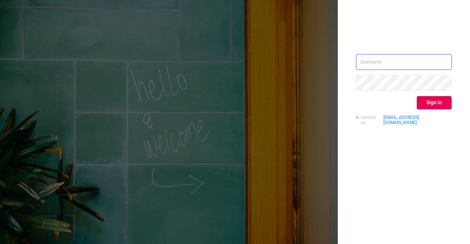
click at [431, 68] on input "text" at bounding box center [403, 61] width 95 height 15
type input "[PERSON_NAME][EMAIL_ADDRESS][DOMAIN_NAME]"
click at [429, 104] on button "Sign in" at bounding box center [434, 102] width 35 height 13
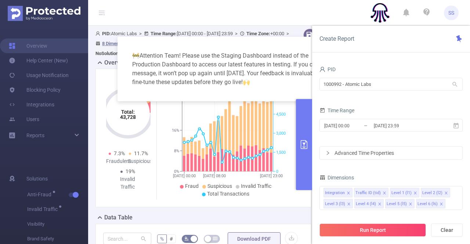
click at [238, 50] on div "🚧 Attention Team! Please use the Staging Dashboard instead of the Production Da…" at bounding box center [234, 69] width 217 height 47
drag, startPoint x: 385, startPoint y: 86, endPoint x: 284, endPoint y: 81, distance: 100.7
click at [284, 81] on body "SS Overview Help Center (New) Usage Notification Blocking Policy Integrations U…" at bounding box center [235, 122] width 470 height 244
type input "em"
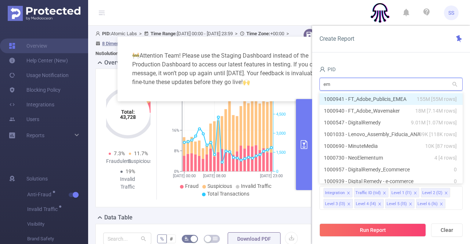
click at [399, 96] on li "1000941 - FT_Adobe_Publicis_EMEA 155M [55M rows]" at bounding box center [390, 99] width 143 height 12
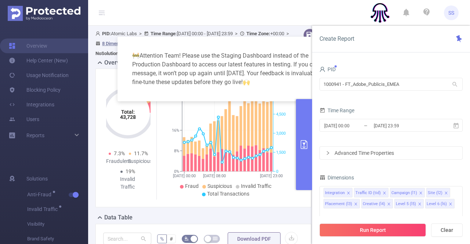
click at [396, 116] on div "Time Range" at bounding box center [390, 111] width 143 height 12
click at [396, 121] on input "[DATE] 23:59" at bounding box center [402, 126] width 59 height 10
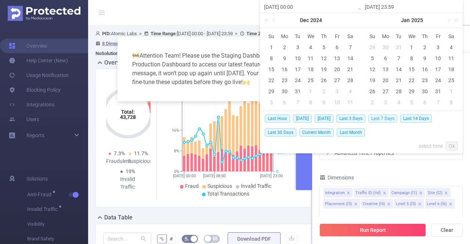
click at [391, 120] on span "Last 7 Days" at bounding box center [382, 119] width 29 height 8
type input "[DATE] 00:00"
type input "[DATE] 23:59"
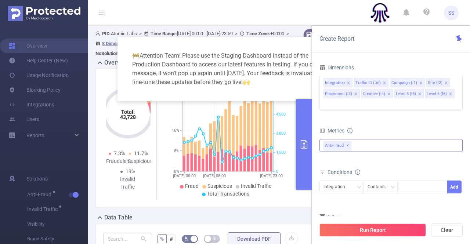
click at [346, 141] on span "✕" at bounding box center [347, 145] width 3 height 9
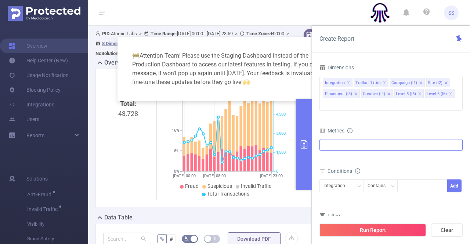
click at [355, 139] on div at bounding box center [390, 145] width 143 height 12
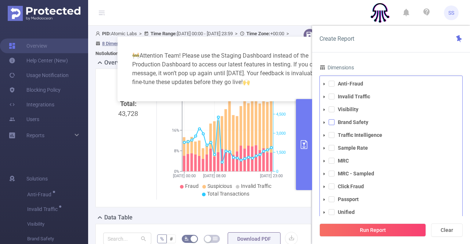
click at [334, 119] on span at bounding box center [331, 122] width 6 height 6
click at [360, 50] on div "Create Report" at bounding box center [391, 39] width 158 height 27
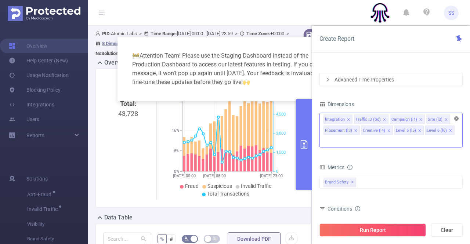
click at [457, 120] on icon "icon: close-circle" at bounding box center [456, 118] width 4 height 4
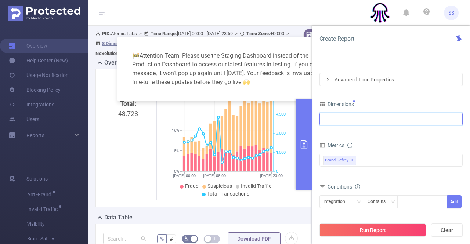
click at [426, 125] on div at bounding box center [390, 119] width 143 height 13
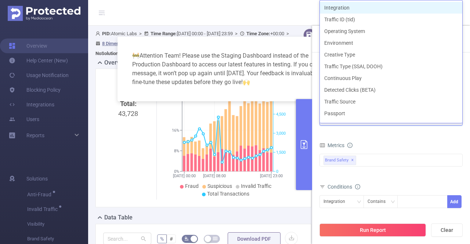
type input "in"
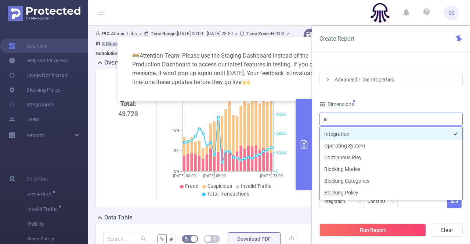
click at [371, 134] on li "Integration" at bounding box center [391, 134] width 142 height 12
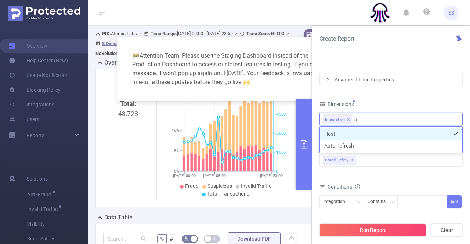
type input "ho"
click at [371, 133] on li "Host" at bounding box center [391, 134] width 142 height 12
type input "app"
click at [371, 133] on li "App" at bounding box center [391, 134] width 142 height 12
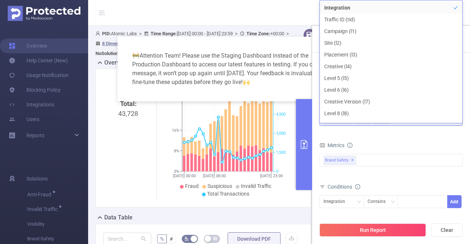
click at [410, 139] on form "Dimensions Integration Host App Metrics Total Fraudulent Bot/Virus Hostile Tool…" at bounding box center [390, 180] width 143 height 163
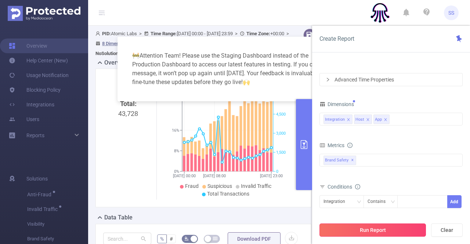
click at [374, 230] on button "Run Report" at bounding box center [372, 229] width 106 height 13
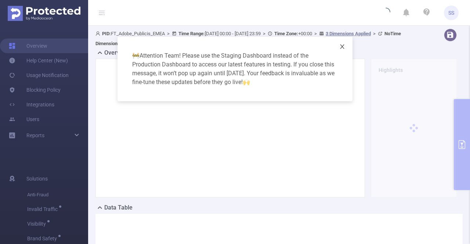
click at [341, 43] on span "Close" at bounding box center [342, 47] width 21 height 21
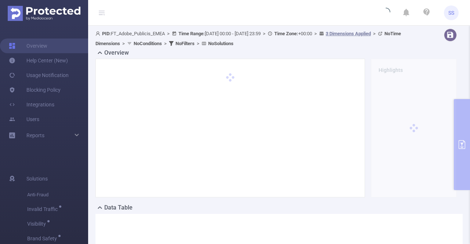
click at [102, 12] on icon at bounding box center [102, 12] width 6 height 0
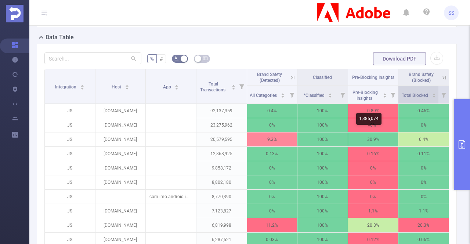
scroll to position [147, 0]
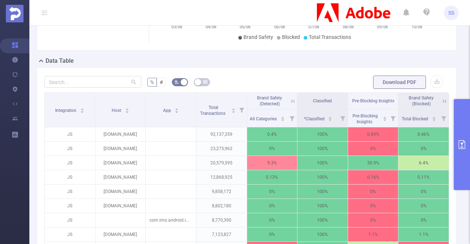
click at [442, 101] on icon at bounding box center [443, 100] width 3 height 3
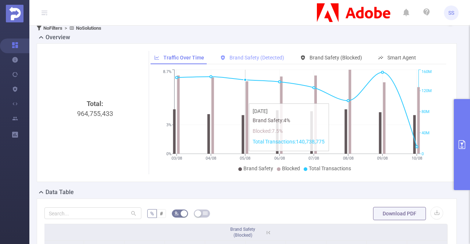
scroll to position [0, 0]
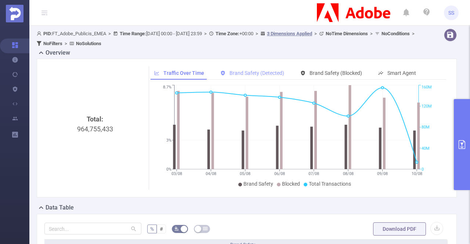
click at [251, 66] on div "Brand Safety (Detected)" at bounding box center [252, 73] width 71 height 14
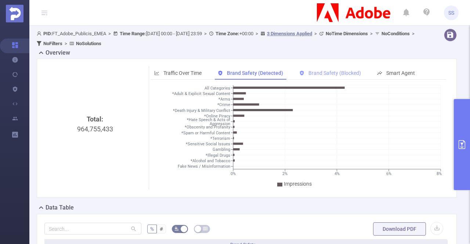
click at [339, 69] on div "Brand Safety (Blocked)" at bounding box center [329, 73] width 69 height 14
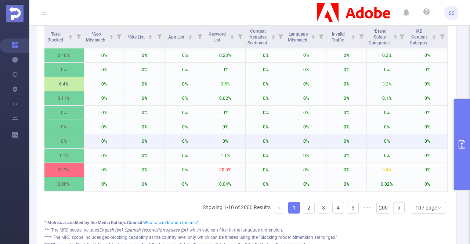
scroll to position [220, 0]
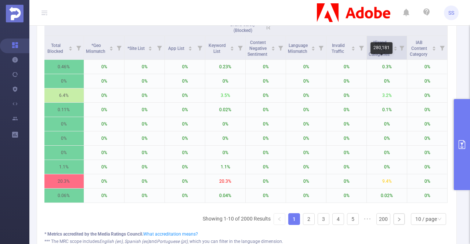
click at [399, 48] on icon at bounding box center [401, 48] width 5 height 5
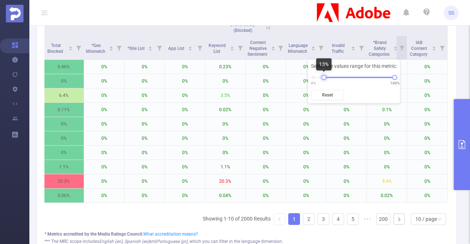
drag, startPoint x: 313, startPoint y: 78, endPoint x: 326, endPoint y: 80, distance: 13.3
click at [324, 78] on div at bounding box center [323, 77] width 5 height 5
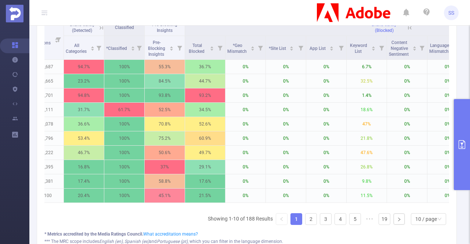
scroll to position [0, 28]
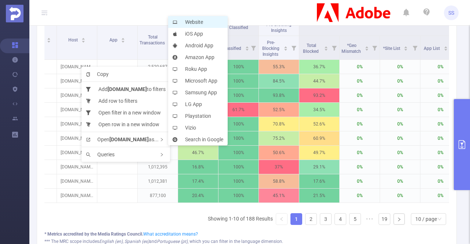
click at [199, 24] on li "Website" at bounding box center [197, 22] width 59 height 12
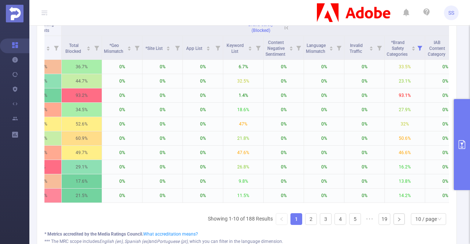
scroll to position [257, 0]
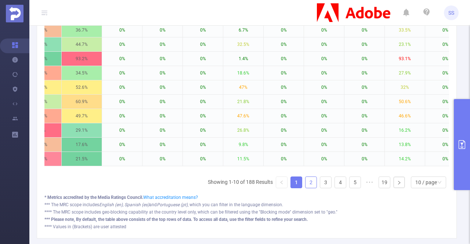
click at [309, 188] on link "2" at bounding box center [310, 182] width 11 height 11
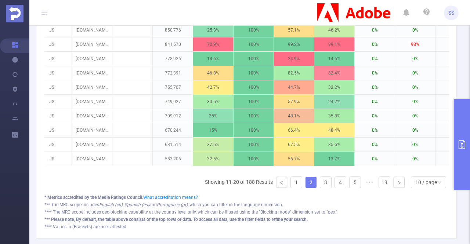
scroll to position [0, 12]
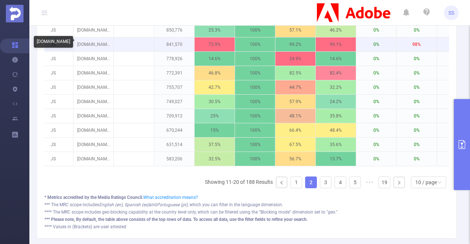
click at [110, 47] on p "[DOMAIN_NAME]" at bounding box center [93, 44] width 40 height 14
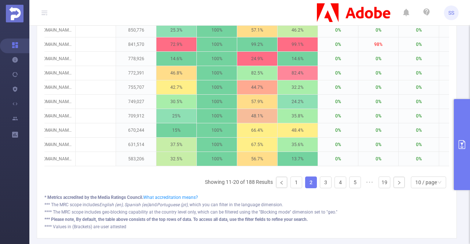
scroll to position [0, 37]
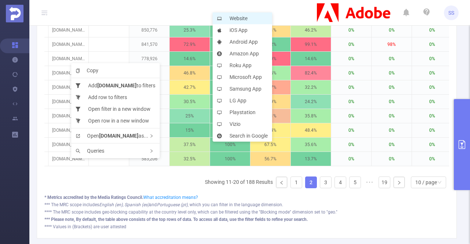
click at [252, 22] on li "Website" at bounding box center [241, 18] width 59 height 12
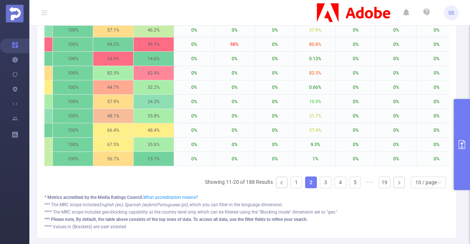
scroll to position [0, 267]
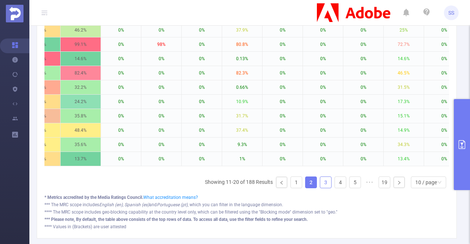
click at [320, 188] on link "3" at bounding box center [325, 182] width 11 height 11
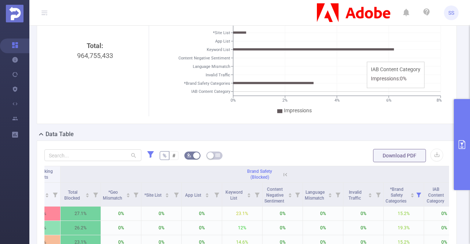
scroll to position [0, 0]
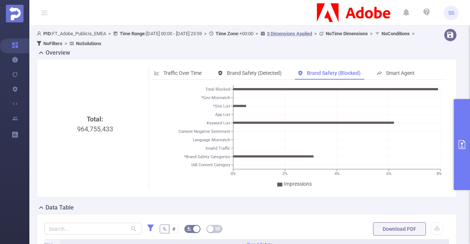
click at [421, 50] on div "Overview" at bounding box center [250, 53] width 426 height 10
click at [468, 117] on button "primary" at bounding box center [462, 144] width 16 height 91
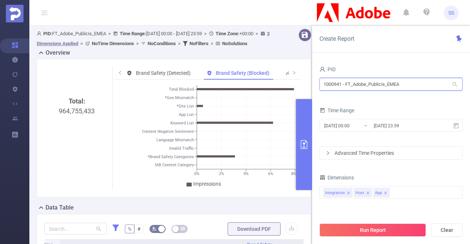
drag, startPoint x: 412, startPoint y: 81, endPoint x: 288, endPoint y: 64, distance: 124.5
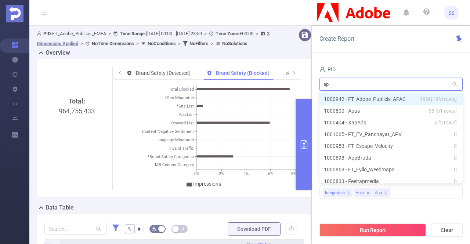
type input "apa"
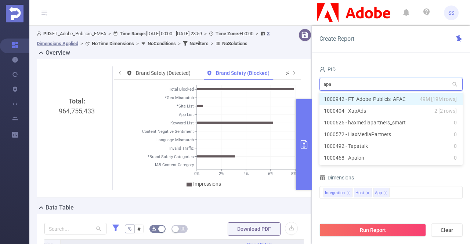
click at [401, 99] on li "1000942 - FT_Adobe_Publicis_APAC 49M [19M rows]" at bounding box center [390, 99] width 143 height 12
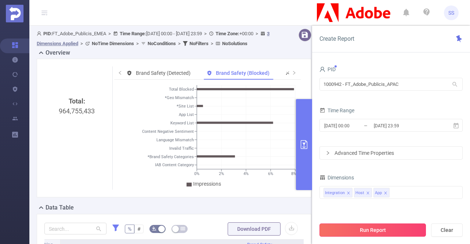
click at [395, 231] on button "Run Report" at bounding box center [372, 229] width 106 height 13
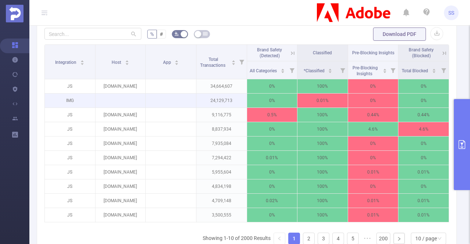
scroll to position [183, 0]
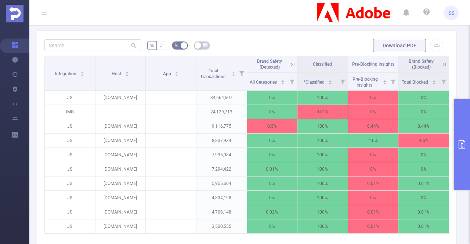
click at [441, 62] on icon at bounding box center [444, 64] width 7 height 7
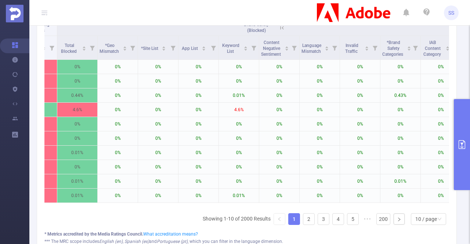
scroll to position [0, 289]
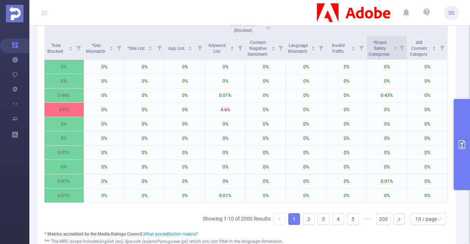
click at [397, 51] on icon at bounding box center [401, 47] width 10 height 23
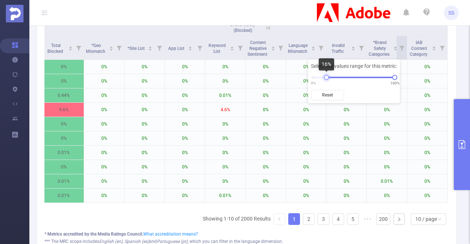
drag, startPoint x: 313, startPoint y: 79, endPoint x: 327, endPoint y: 78, distance: 13.2
click at [327, 78] on div at bounding box center [326, 77] width 5 height 5
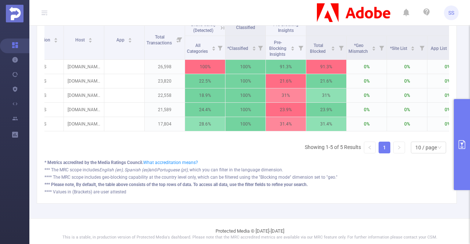
scroll to position [0, 0]
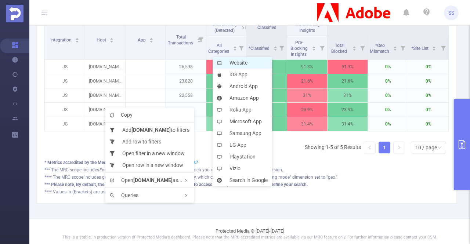
click at [261, 59] on li "Website" at bounding box center [241, 63] width 59 height 12
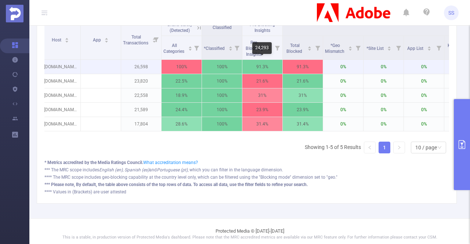
scroll to position [183, 0]
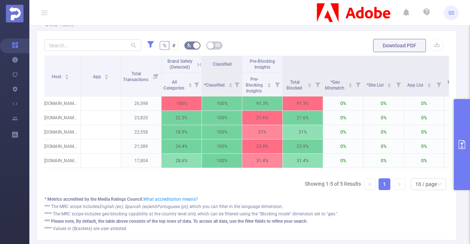
click at [196, 63] on icon at bounding box center [199, 64] width 7 height 7
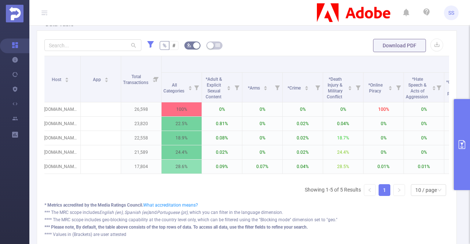
scroll to position [0, 327]
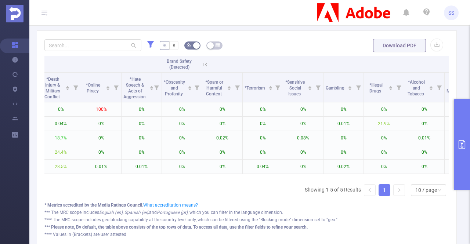
click at [205, 61] on icon at bounding box center [204, 64] width 9 height 7
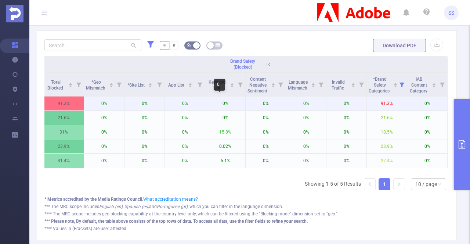
scroll to position [147, 0]
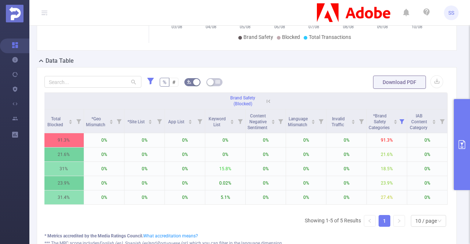
click at [265, 98] on icon at bounding box center [268, 101] width 7 height 7
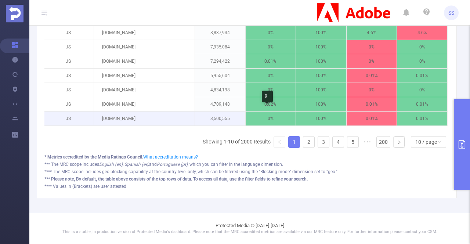
scroll to position [183, 0]
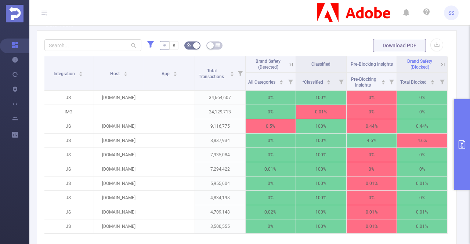
click at [460, 115] on button "primary" at bounding box center [462, 144] width 16 height 91
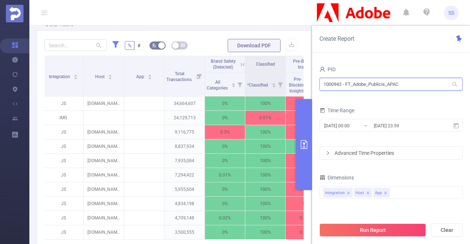
drag, startPoint x: 411, startPoint y: 87, endPoint x: 299, endPoint y: 73, distance: 112.4
click at [299, 73] on section "PID: FT_Adobe_Publicis_APAC > Time Range: [DATE] 00:00 - [DATE] 23:59 > Time Zo…" at bounding box center [249, 91] width 440 height 498
type input "jp"
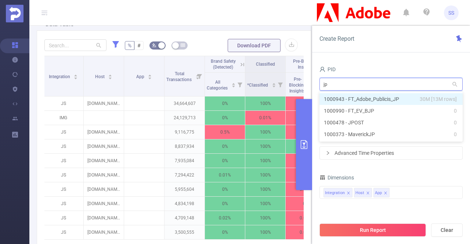
click at [360, 99] on li "1000943 - FT_Adobe_Publicis_JP 30M [13M rows]" at bounding box center [390, 99] width 143 height 12
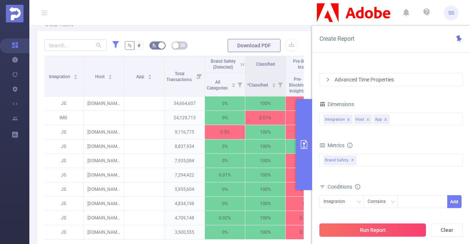
click at [377, 230] on button "Run Report" at bounding box center [372, 229] width 106 height 13
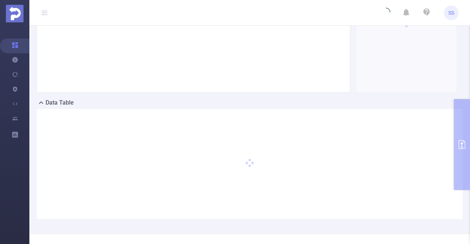
scroll to position [88, 0]
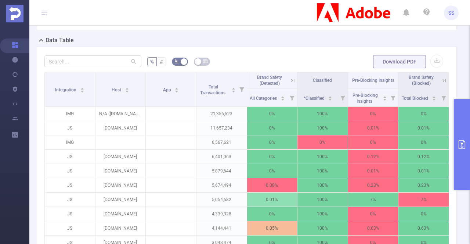
scroll to position [183, 0]
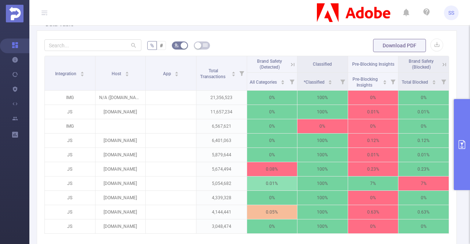
click at [441, 63] on icon at bounding box center [444, 64] width 7 height 7
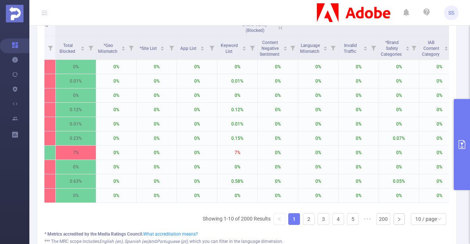
scroll to position [0, 289]
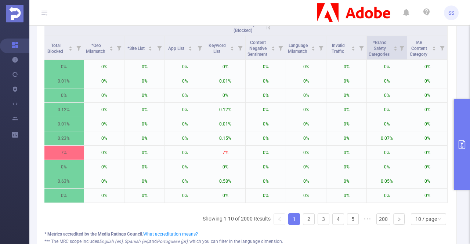
click at [399, 48] on icon at bounding box center [401, 48] width 5 height 5
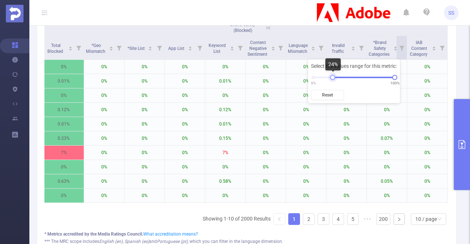
drag, startPoint x: 315, startPoint y: 77, endPoint x: 334, endPoint y: 77, distance: 19.8
click at [334, 77] on div at bounding box center [332, 77] width 5 height 5
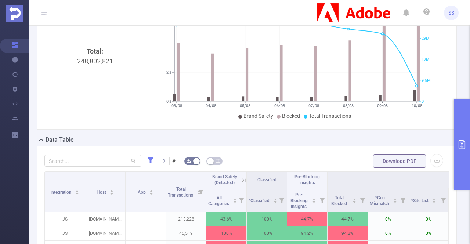
scroll to position [0, 0]
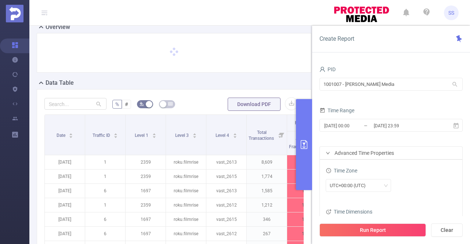
scroll to position [73, 0]
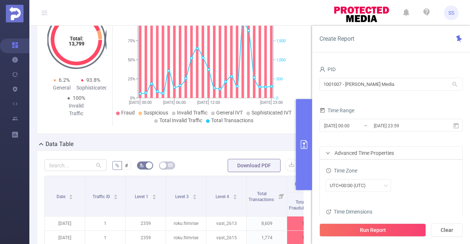
click at [302, 152] on button "primary" at bounding box center [304, 144] width 16 height 91
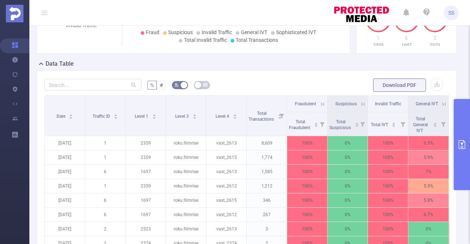
scroll to position [183, 0]
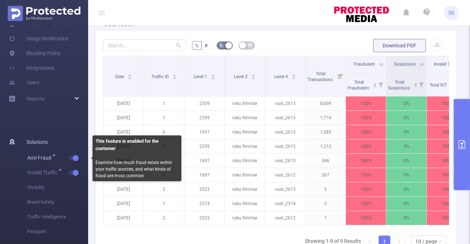
click at [71, 158] on span "button" at bounding box center [75, 158] width 10 height 4
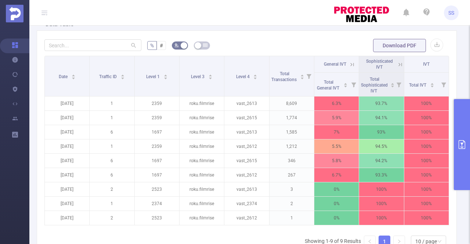
click at [397, 66] on icon at bounding box center [400, 64] width 7 height 7
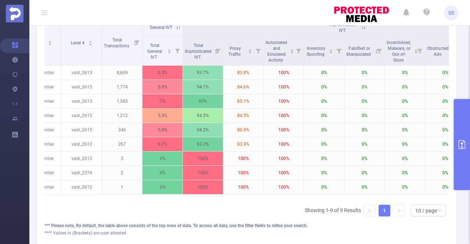
scroll to position [0, 0]
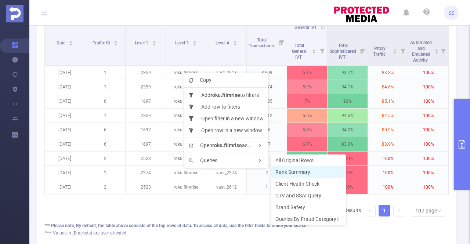
click at [299, 168] on li "Rank Summary" at bounding box center [308, 172] width 75 height 12
click at [288, 174] on span "Rank Summary" at bounding box center [290, 171] width 35 height 6
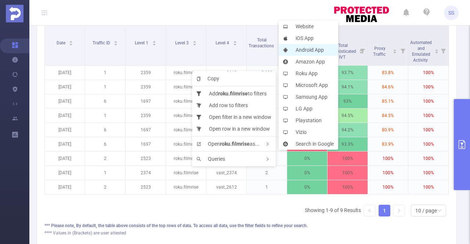
click at [313, 47] on li "Android App" at bounding box center [308, 50] width 59 height 12
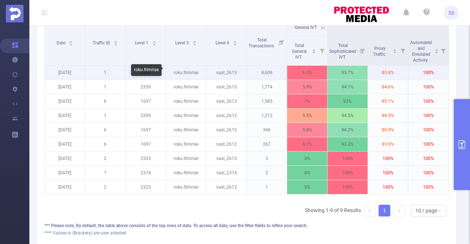
click at [190, 73] on p "roku.filmrise" at bounding box center [186, 73] width 40 height 14
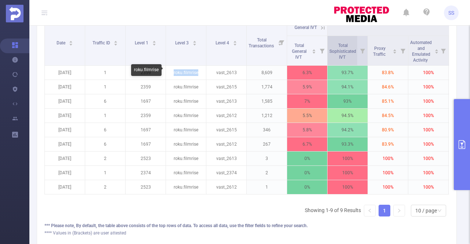
copy p "roku.filmrise"
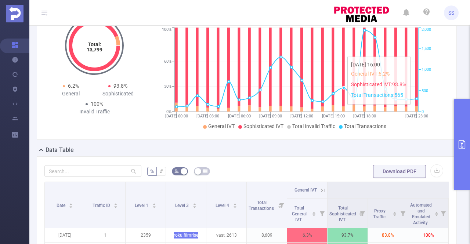
scroll to position [73, 0]
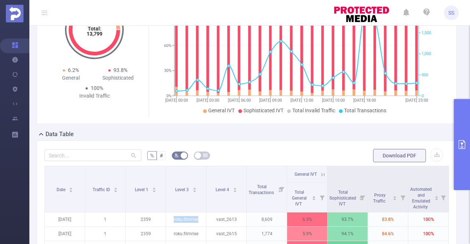
click at [457, 138] on button "primary" at bounding box center [462, 144] width 16 height 91
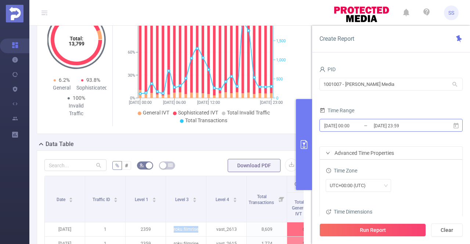
click at [405, 124] on input "2025-08-07 23:59" at bounding box center [402, 126] width 59 height 10
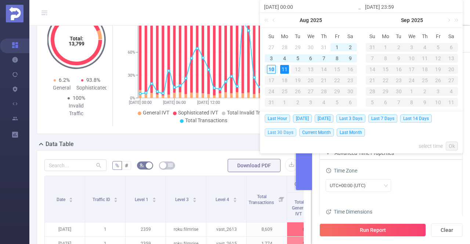
click at [282, 135] on span "Last 30 Days" at bounding box center [281, 132] width 32 height 8
type input "2025-07-11 00:00"
type input "[DATE] 23:59"
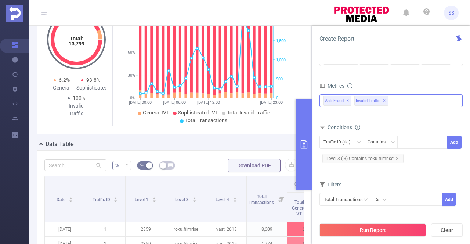
click at [346, 101] on span "✕" at bounding box center [347, 101] width 3 height 9
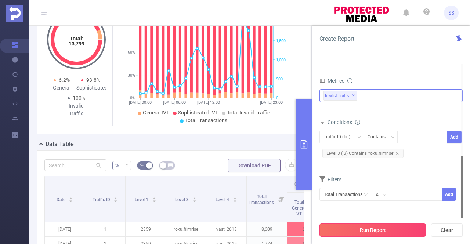
click at [365, 228] on button "Run Report" at bounding box center [372, 229] width 106 height 13
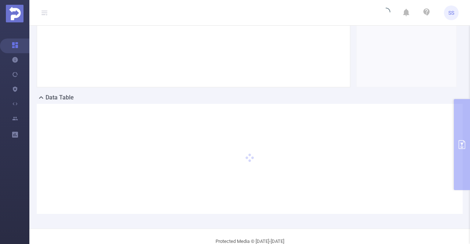
scroll to position [0, 0]
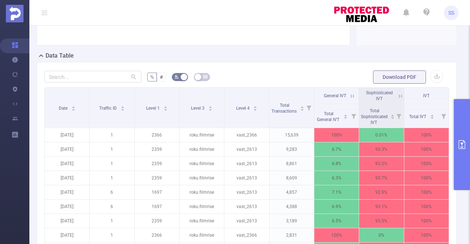
scroll to position [183, 0]
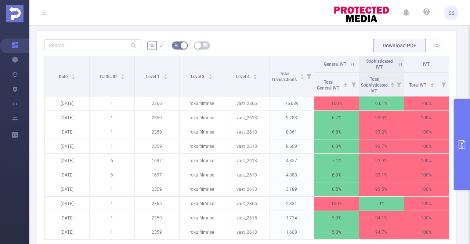
click at [349, 65] on icon at bounding box center [352, 64] width 7 height 7
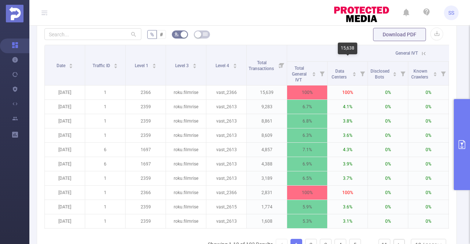
scroll to position [183, 0]
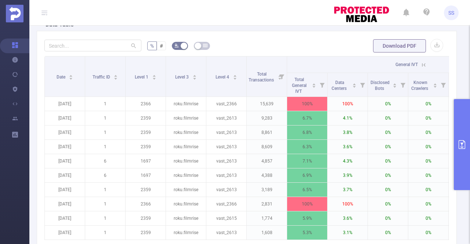
click at [421, 64] on icon at bounding box center [423, 65] width 7 height 7
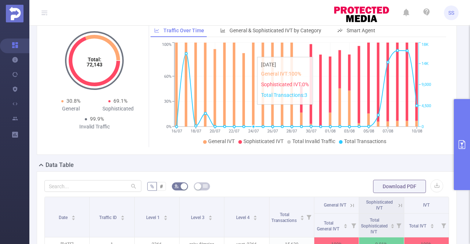
scroll to position [36, 0]
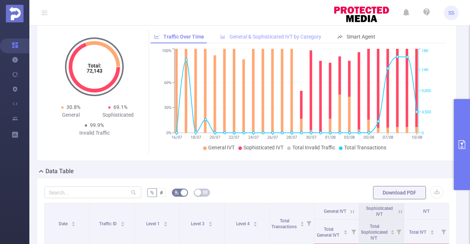
click at [239, 37] on span "General & Sophisticated IVT by Category" at bounding box center [275, 37] width 92 height 6
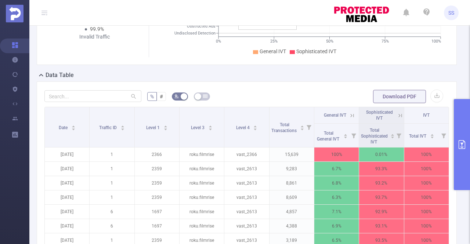
scroll to position [183, 0]
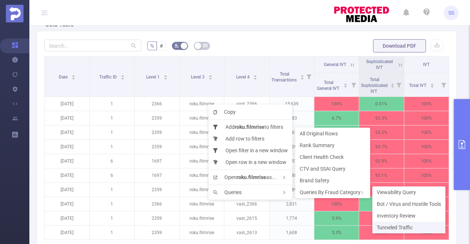
click at [390, 226] on span "Tunneled Traffic" at bounding box center [395, 228] width 36 height 6
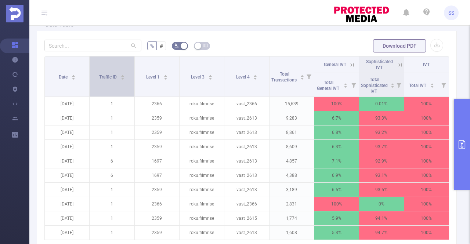
click at [117, 73] on div "Traffic ID" at bounding box center [112, 76] width 26 height 7
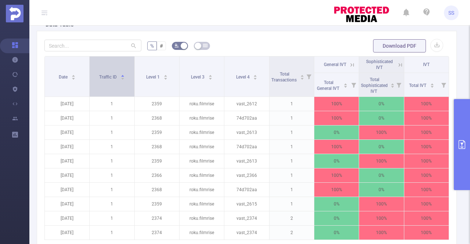
click at [117, 73] on div "Traffic ID" at bounding box center [112, 76] width 26 height 7
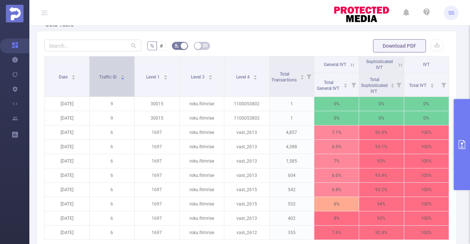
click at [106, 73] on div "Traffic ID" at bounding box center [112, 76] width 26 height 7
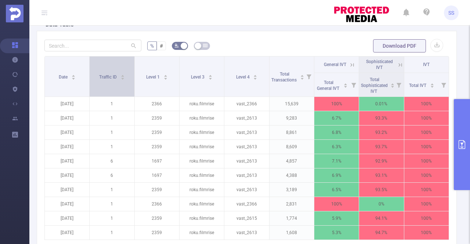
click at [106, 73] on div "Traffic ID" at bounding box center [112, 76] width 26 height 7
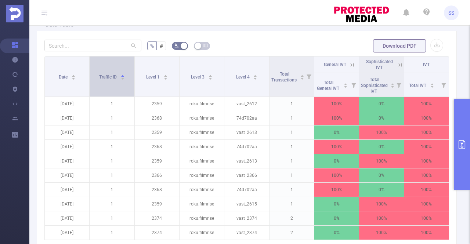
click at [106, 73] on div "Traffic ID" at bounding box center [112, 76] width 26 height 7
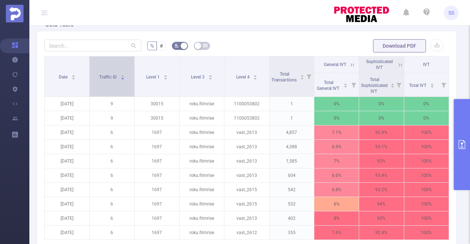
click at [106, 79] on div "Traffic ID" at bounding box center [112, 76] width 26 height 7
